Goal: Navigation & Orientation: Find specific page/section

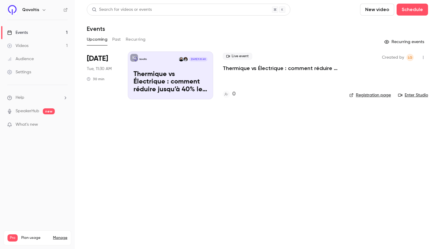
click at [118, 40] on button "Past" at bounding box center [116, 40] width 9 height 10
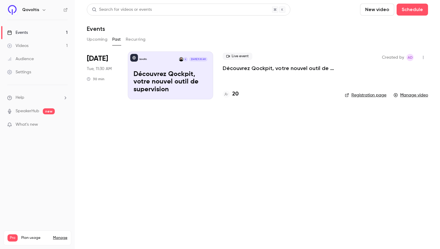
click at [250, 70] on p "Découvrez Qockpit, votre nouvel outil de supervision" at bounding box center [279, 68] width 113 height 7
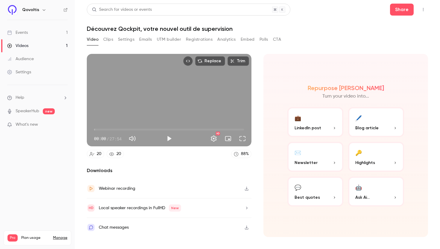
click at [113, 40] on button "Clips" at bounding box center [108, 40] width 10 height 10
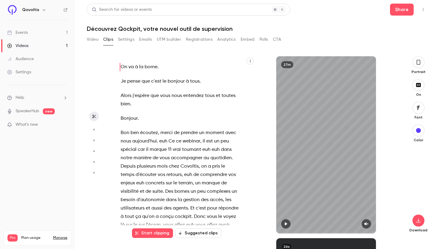
click at [124, 39] on button "Settings" at bounding box center [126, 40] width 16 height 10
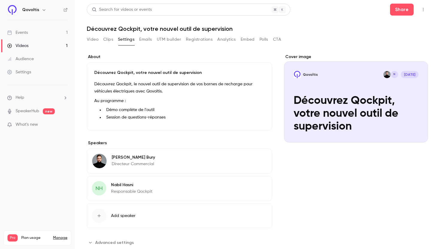
click at [149, 38] on button "Emails" at bounding box center [145, 40] width 13 height 10
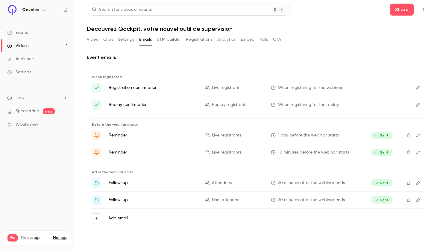
click at [314, 31] on h1 "Découvrez Qockpit, votre nouvel outil de supervision" at bounding box center [257, 28] width 341 height 7
click at [41, 33] on link "Events 1" at bounding box center [37, 32] width 75 height 13
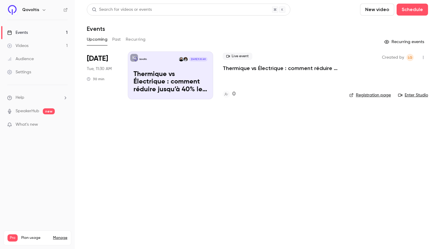
click at [284, 26] on div "Events" at bounding box center [257, 28] width 341 height 7
